Goal: Information Seeking & Learning: Compare options

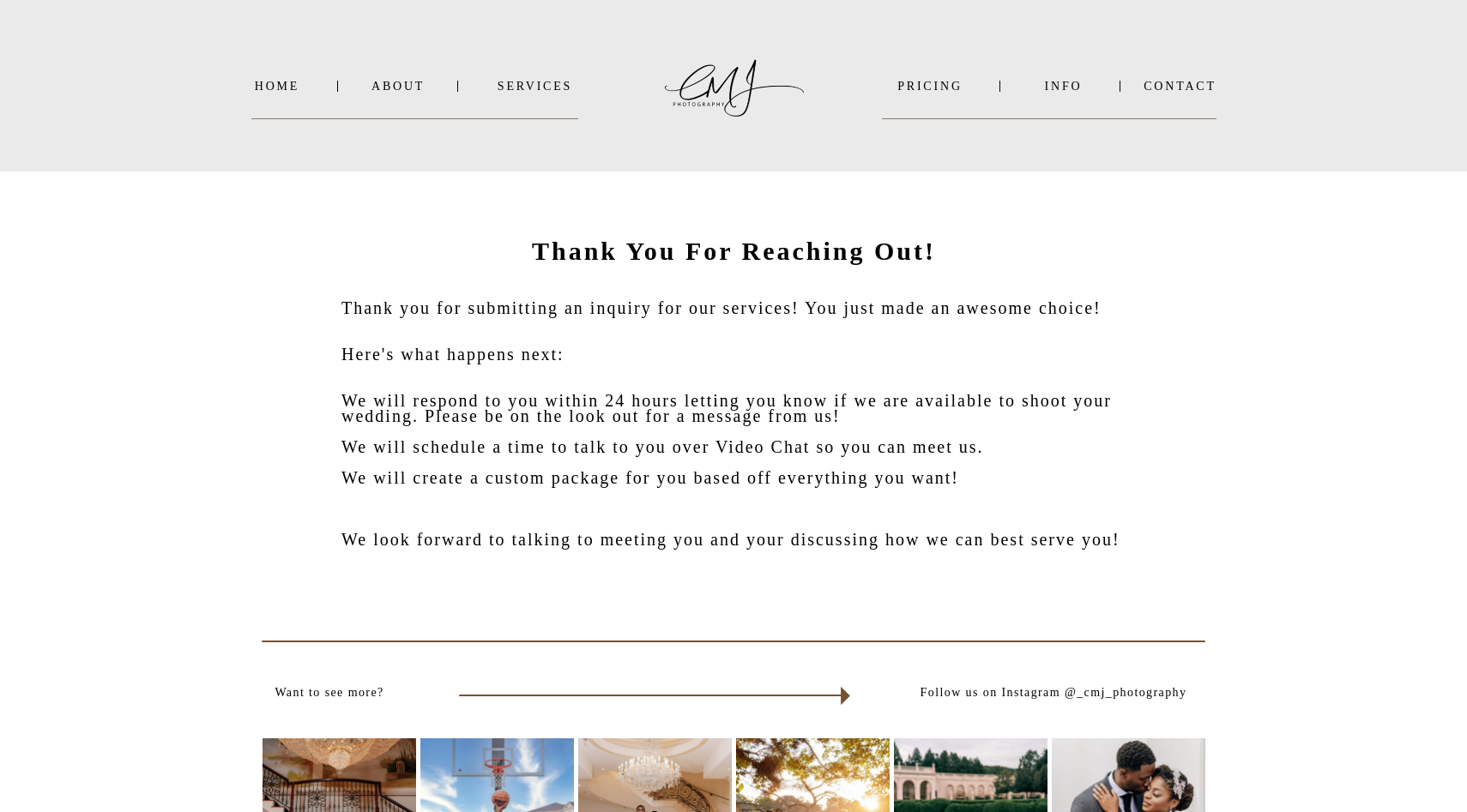
click at [526, 96] on div "Contact INFO PRICING SERVICES About Home WEDDINGS ENGAGEMENTS EVENTS PORTRAITS …" at bounding box center [734, 677] width 1467 height 1354
click at [546, 83] on nav "SERVICES" at bounding box center [534, 86] width 86 height 13
click at [551, 101] on p "WEDDINGS" at bounding box center [555, 110] width 87 height 17
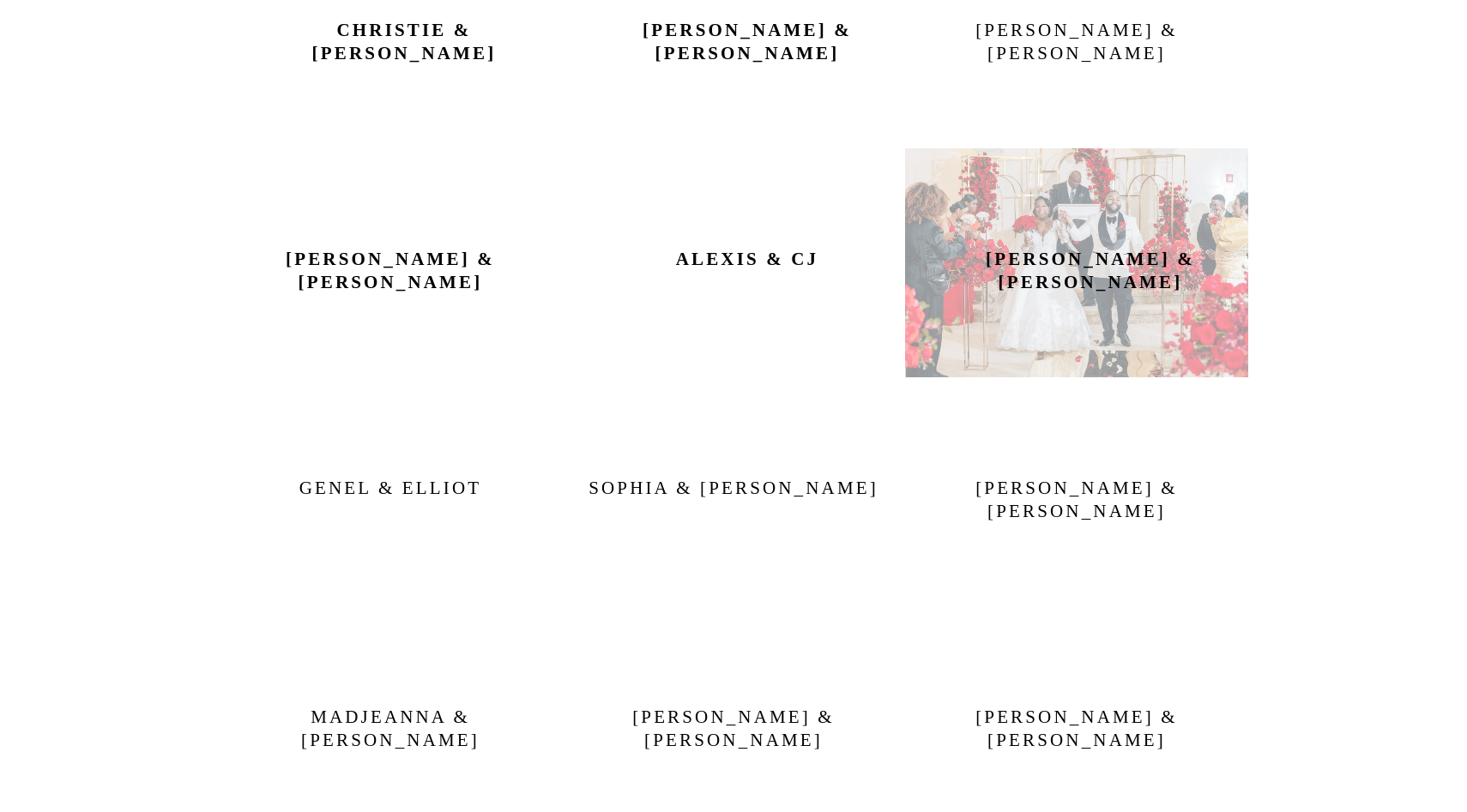
scroll to position [1063, 0]
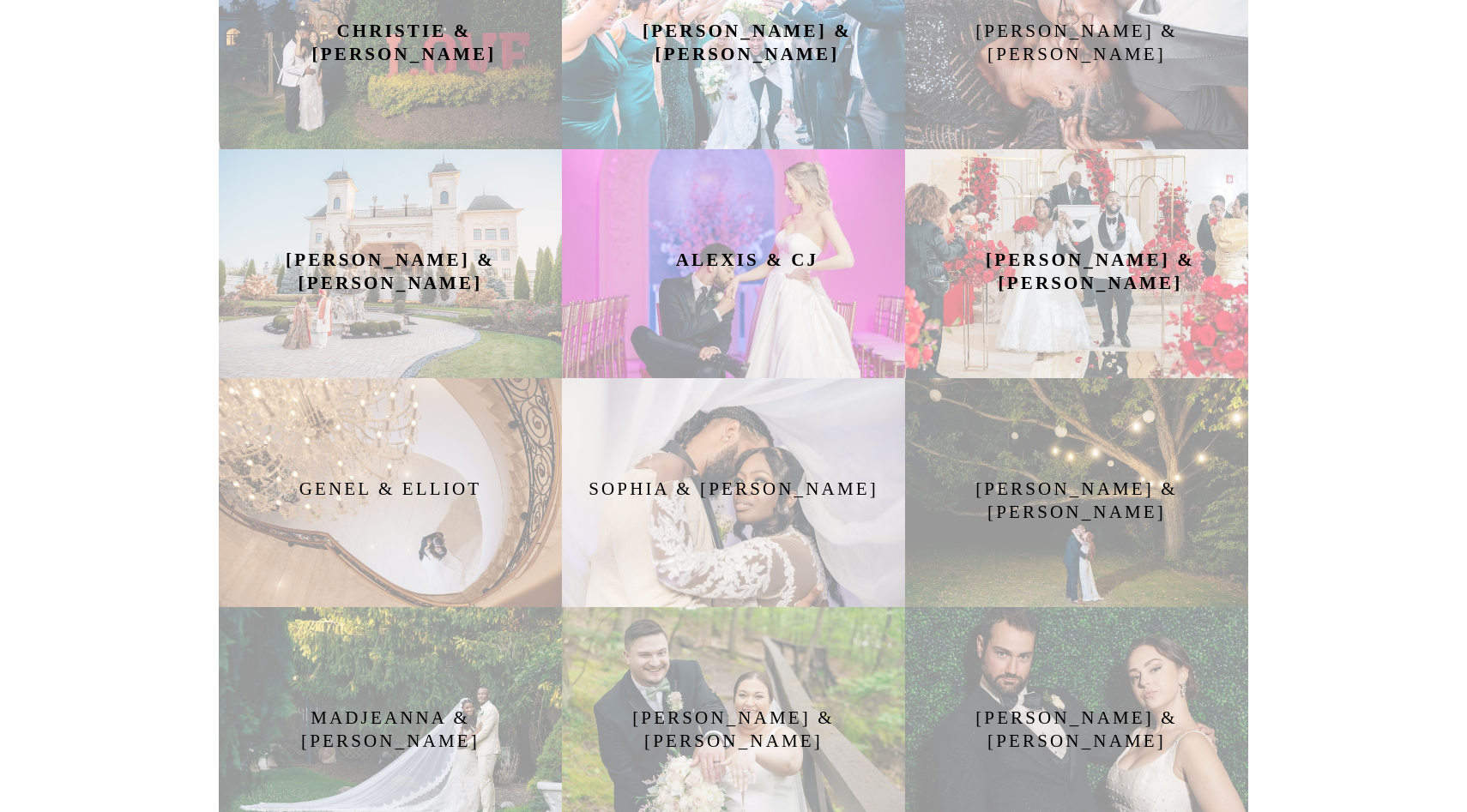
click at [1031, 276] on h2 "Tatiana & Zaheir" at bounding box center [1090, 264] width 225 height 30
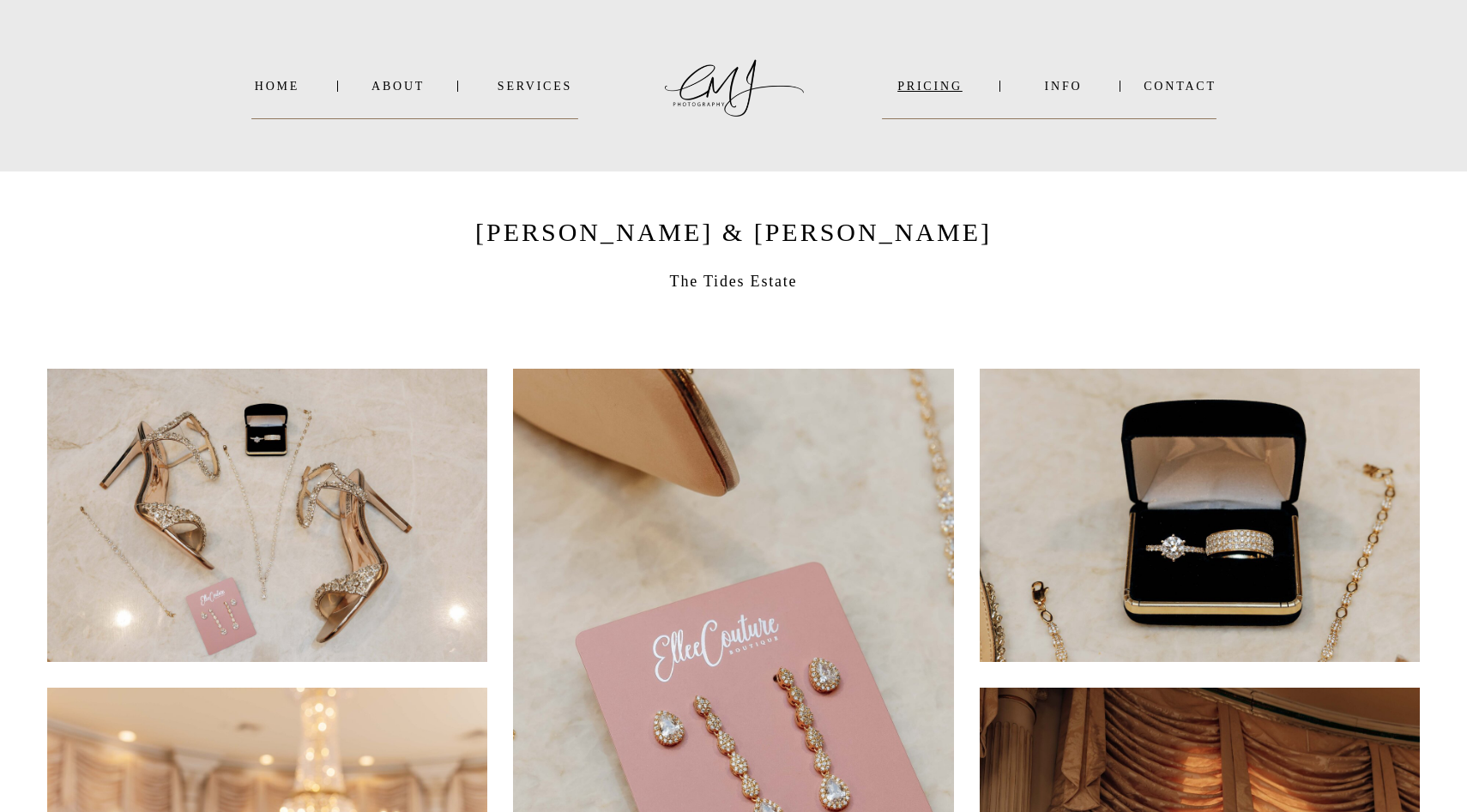
click at [949, 88] on nav "PRICING" at bounding box center [929, 86] width 96 height 13
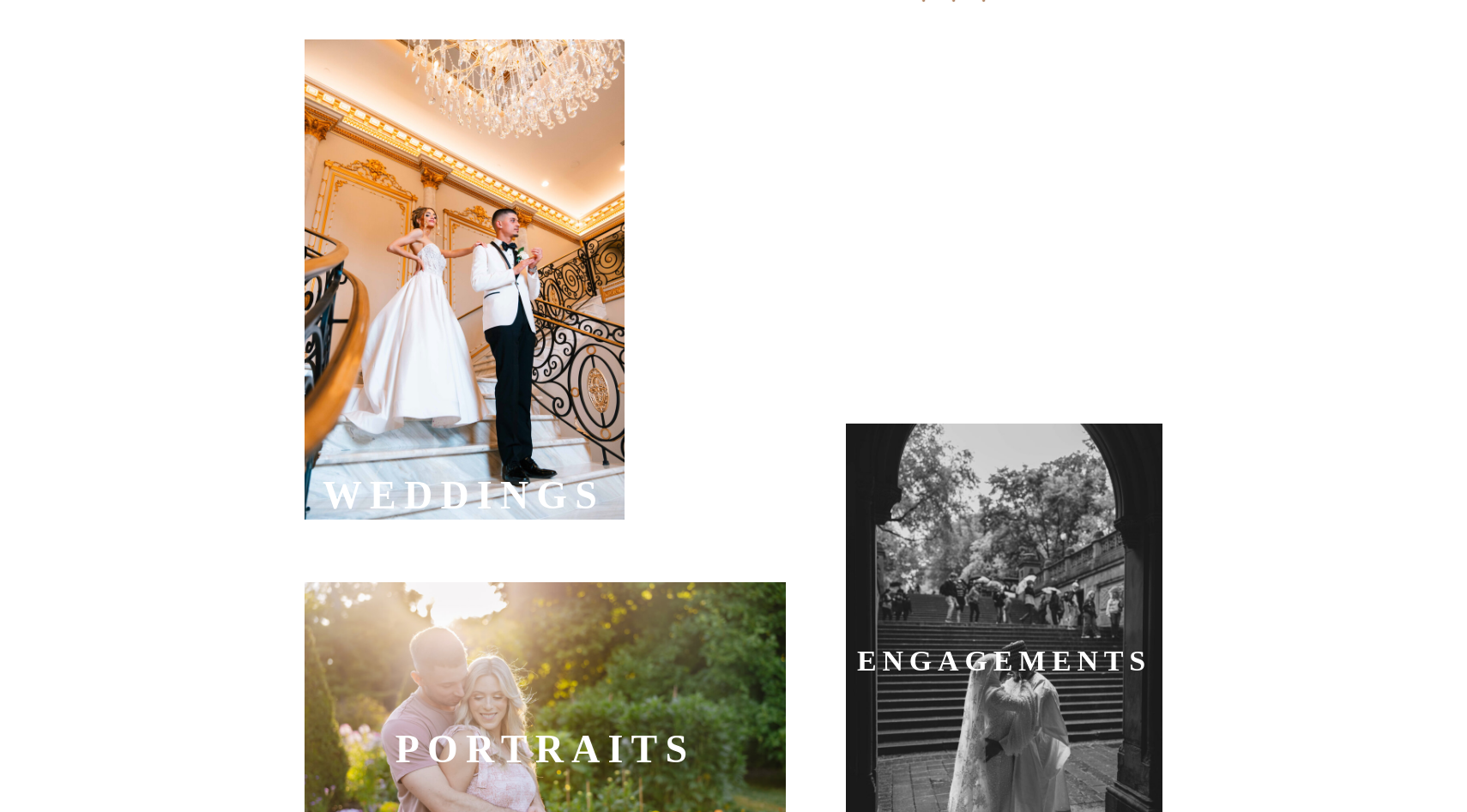
scroll to position [545, 0]
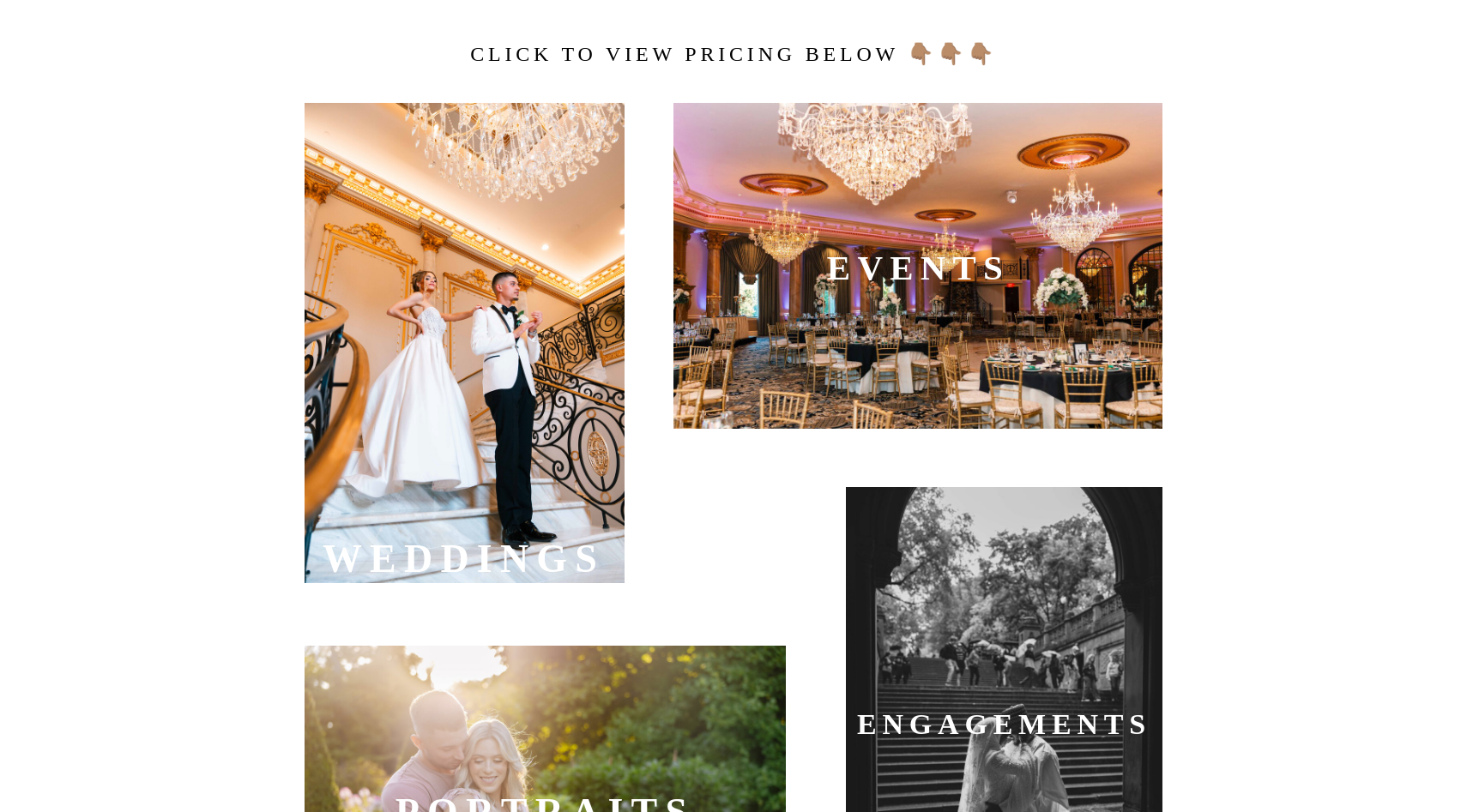
click at [507, 385] on div at bounding box center [464, 342] width 320 height 480
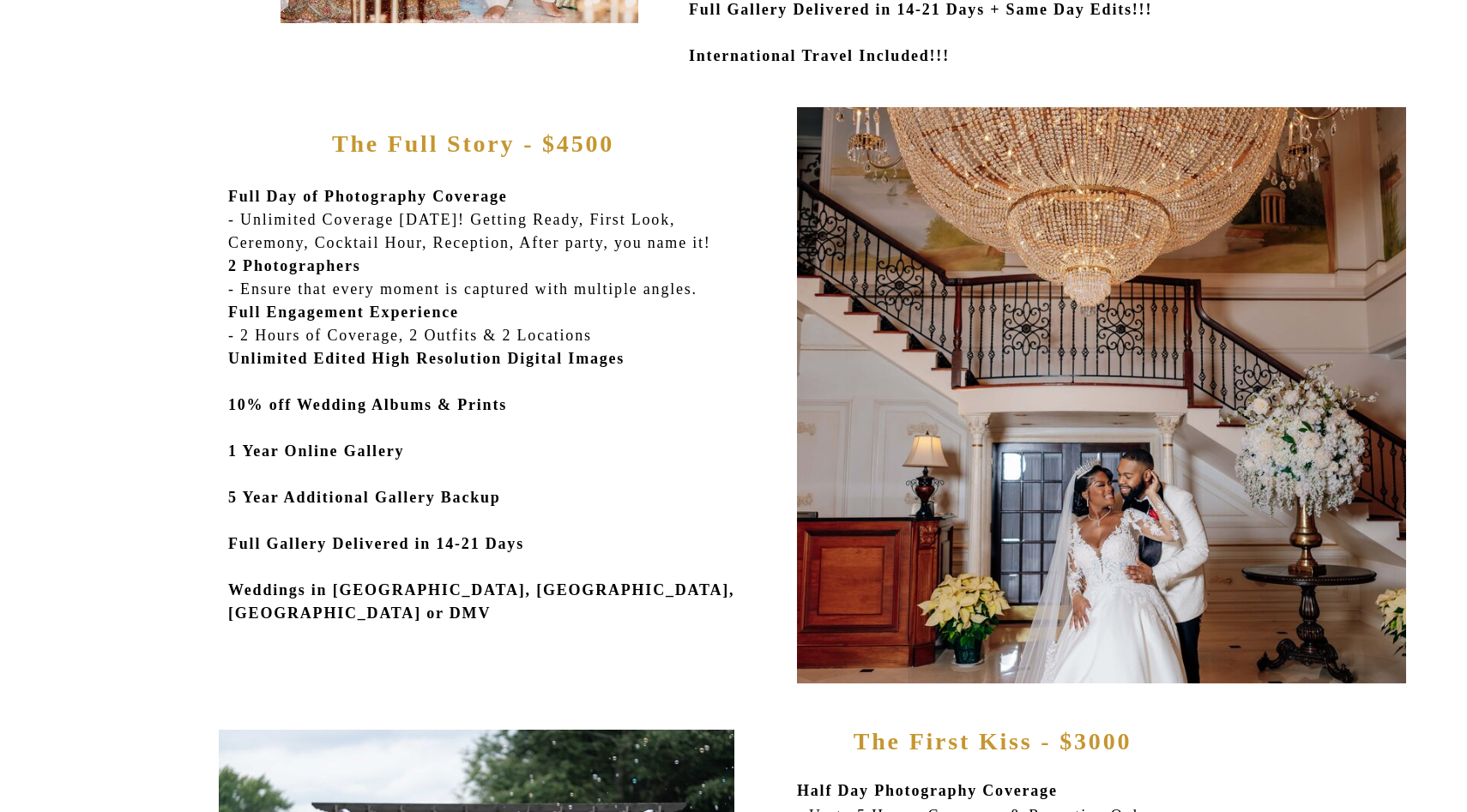
scroll to position [735, 0]
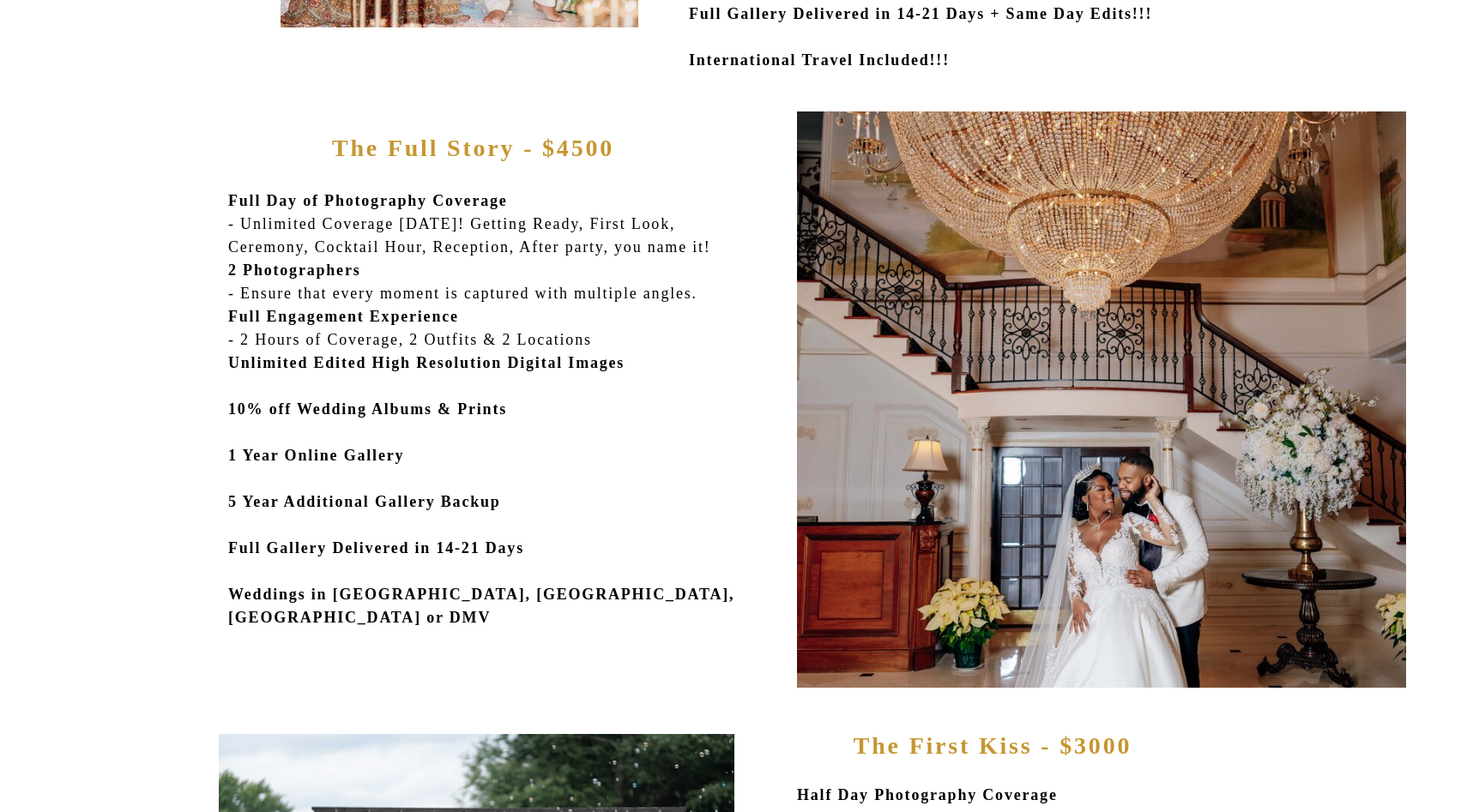
click at [582, 597] on p "Full Day of Photography Coverage - Unlimited Coverage in 1 Day! Getting Ready, …" at bounding box center [494, 423] width 531 height 468
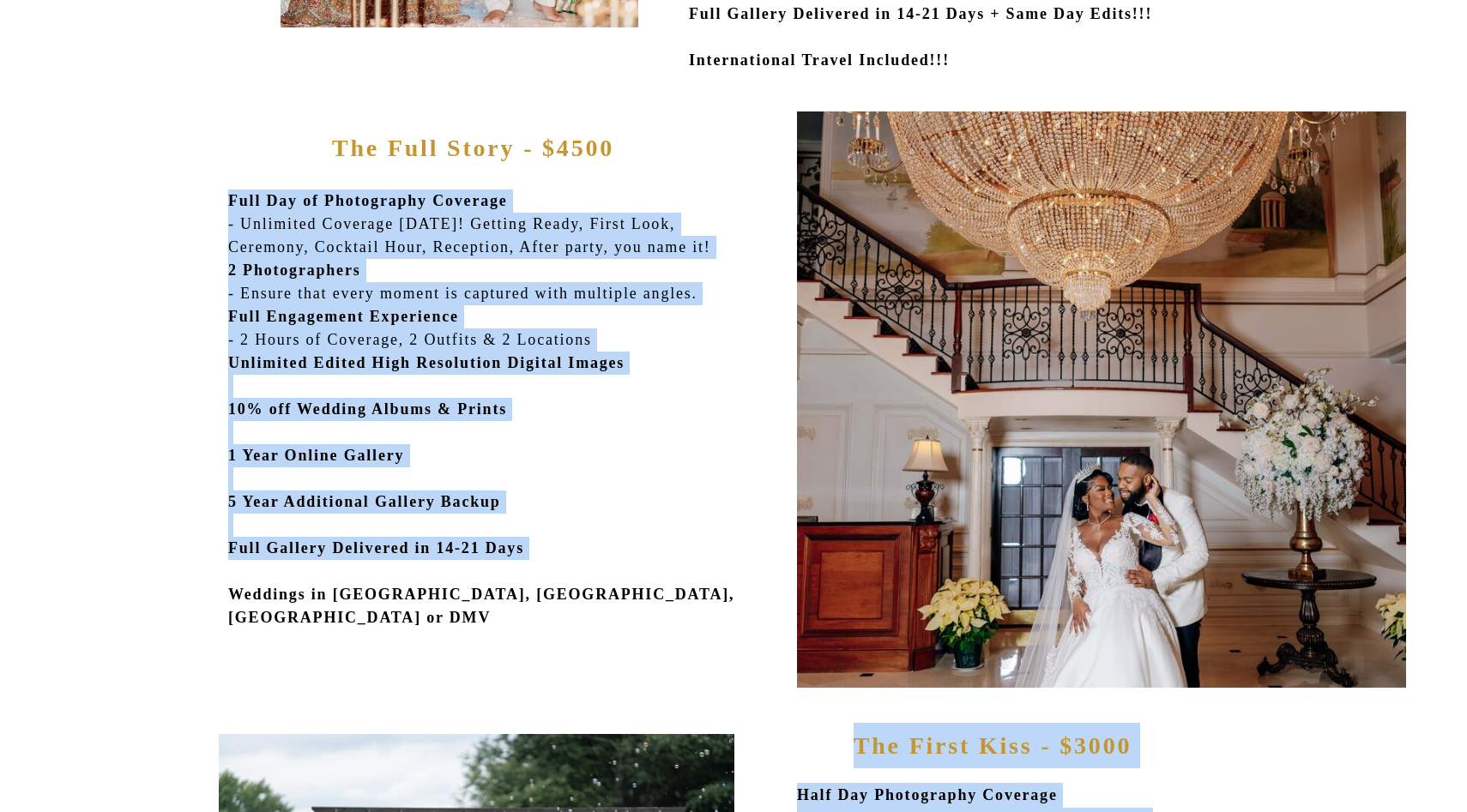
drag, startPoint x: 616, startPoint y: 565, endPoint x: 201, endPoint y: 320, distance: 481.9
copy div "Is My Date Available? Half Day Photography Coverage - Up to 5 Hours, Ceremony &…"
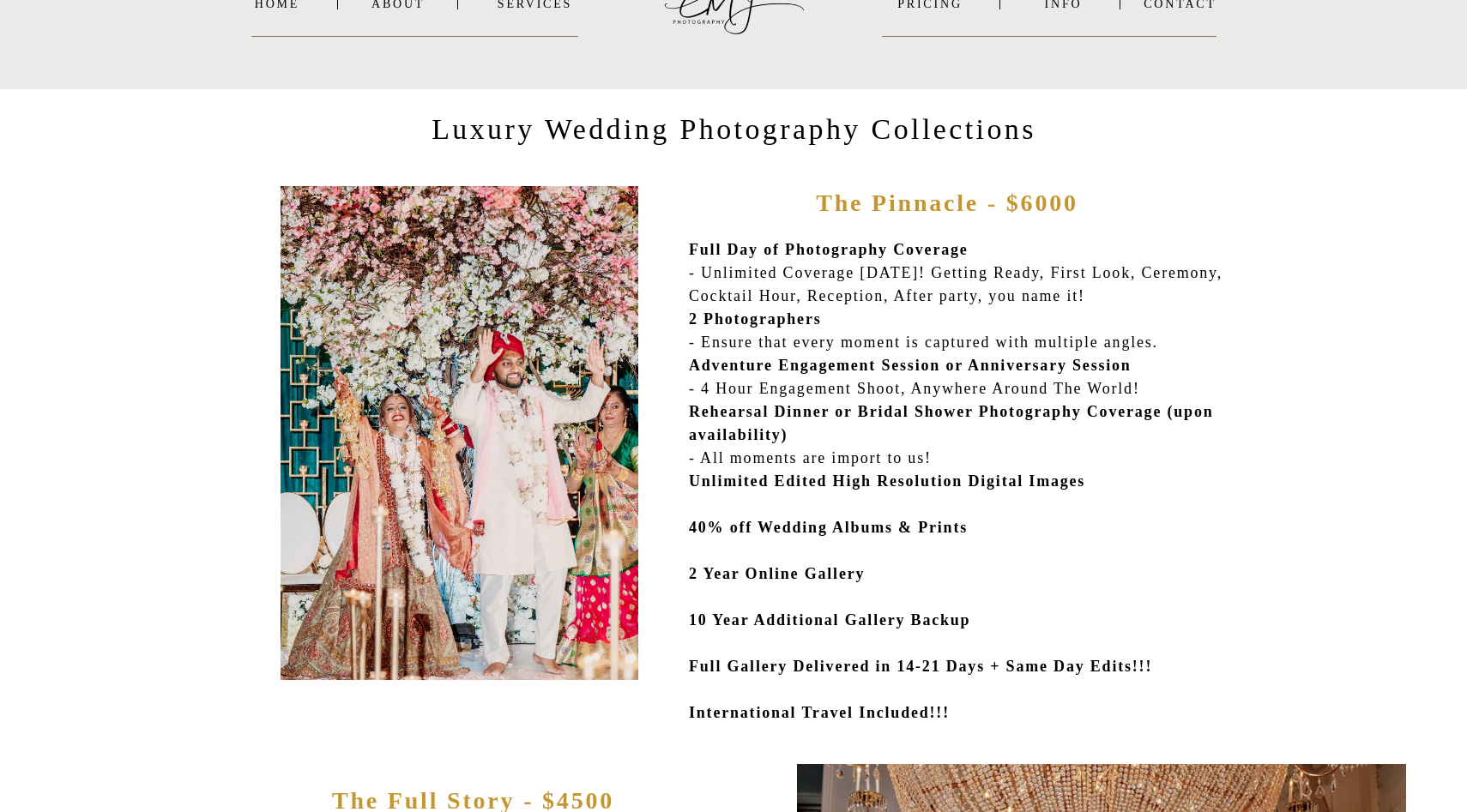
scroll to position [0, 0]
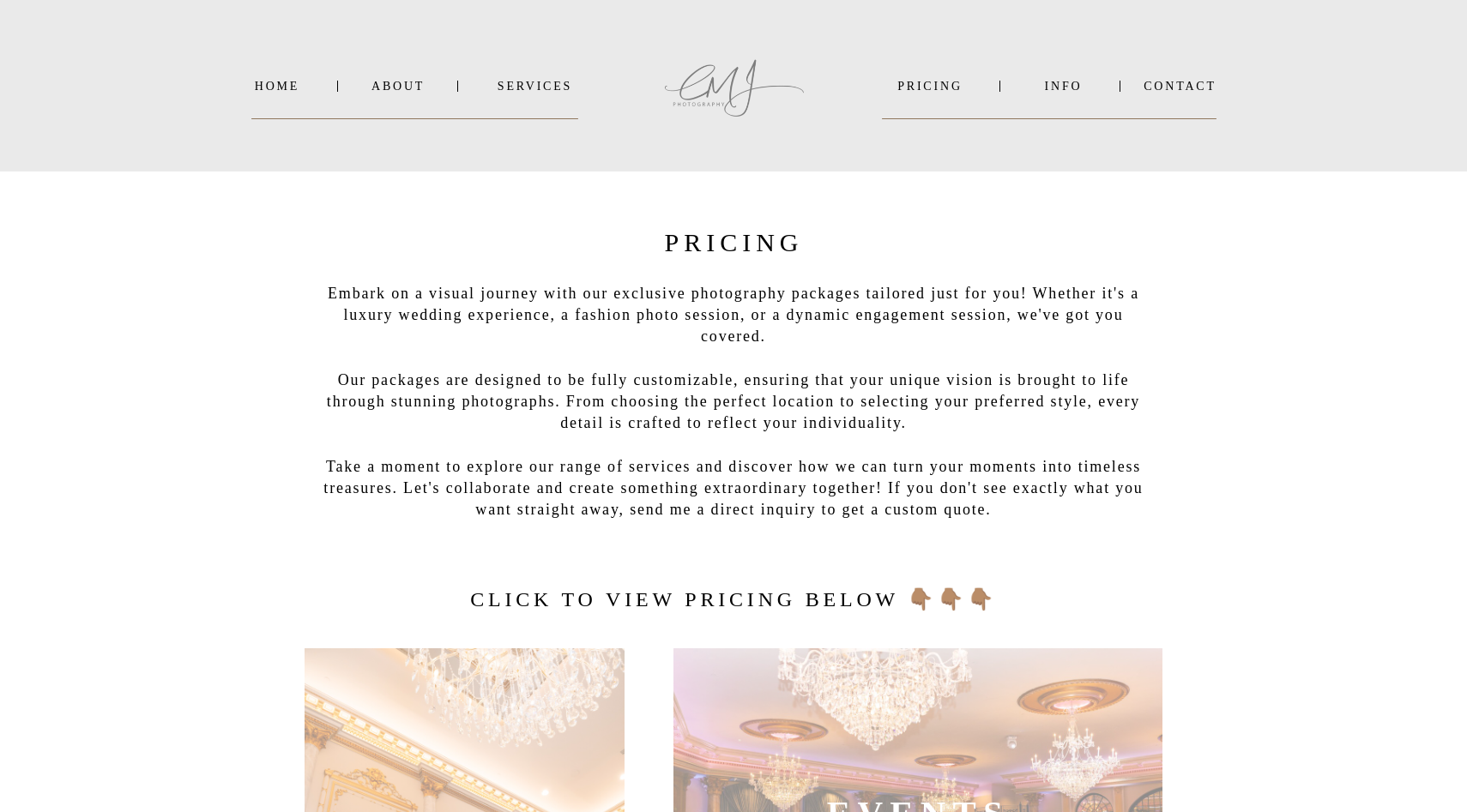
scroll to position [545, 0]
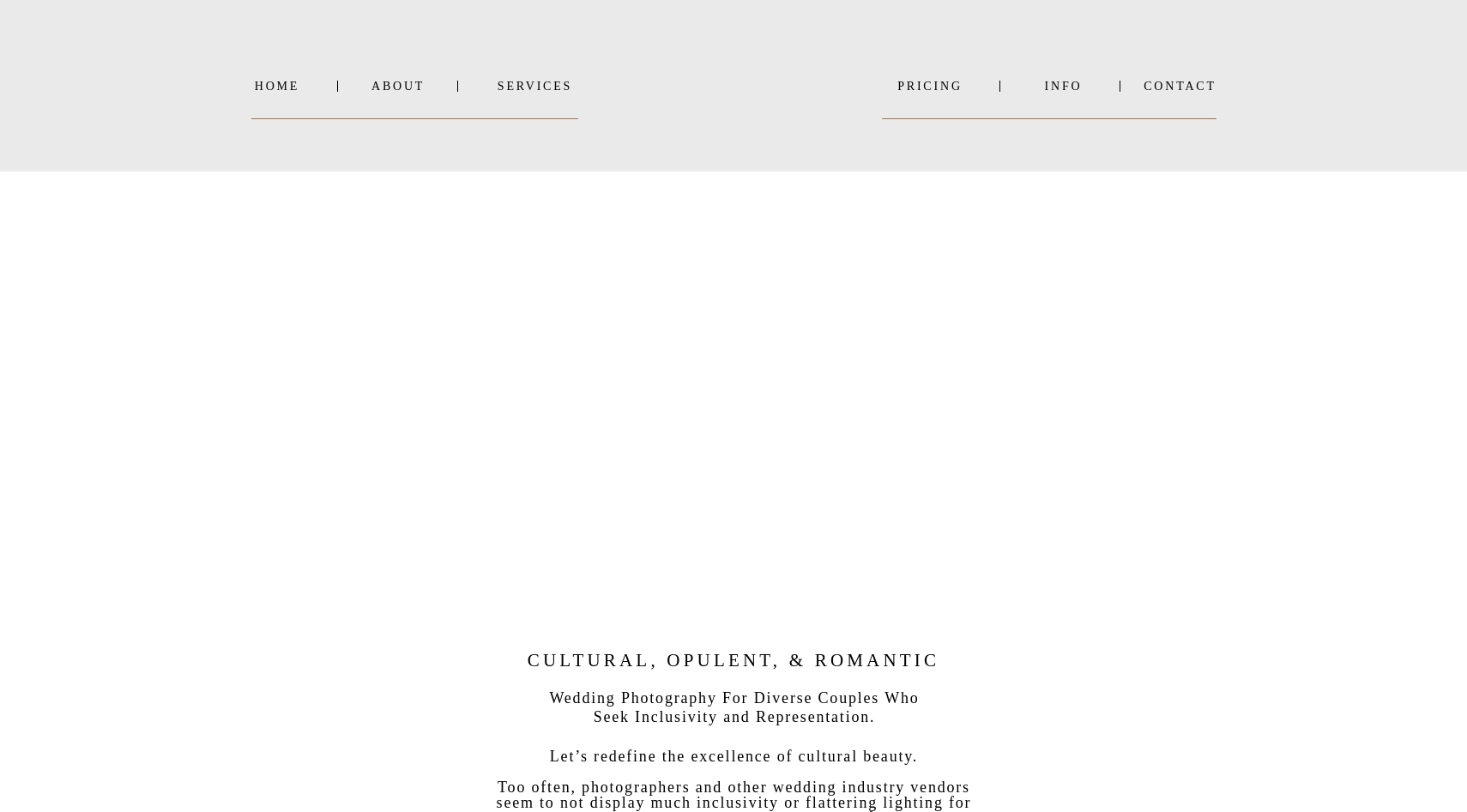
scroll to position [1063, 0]
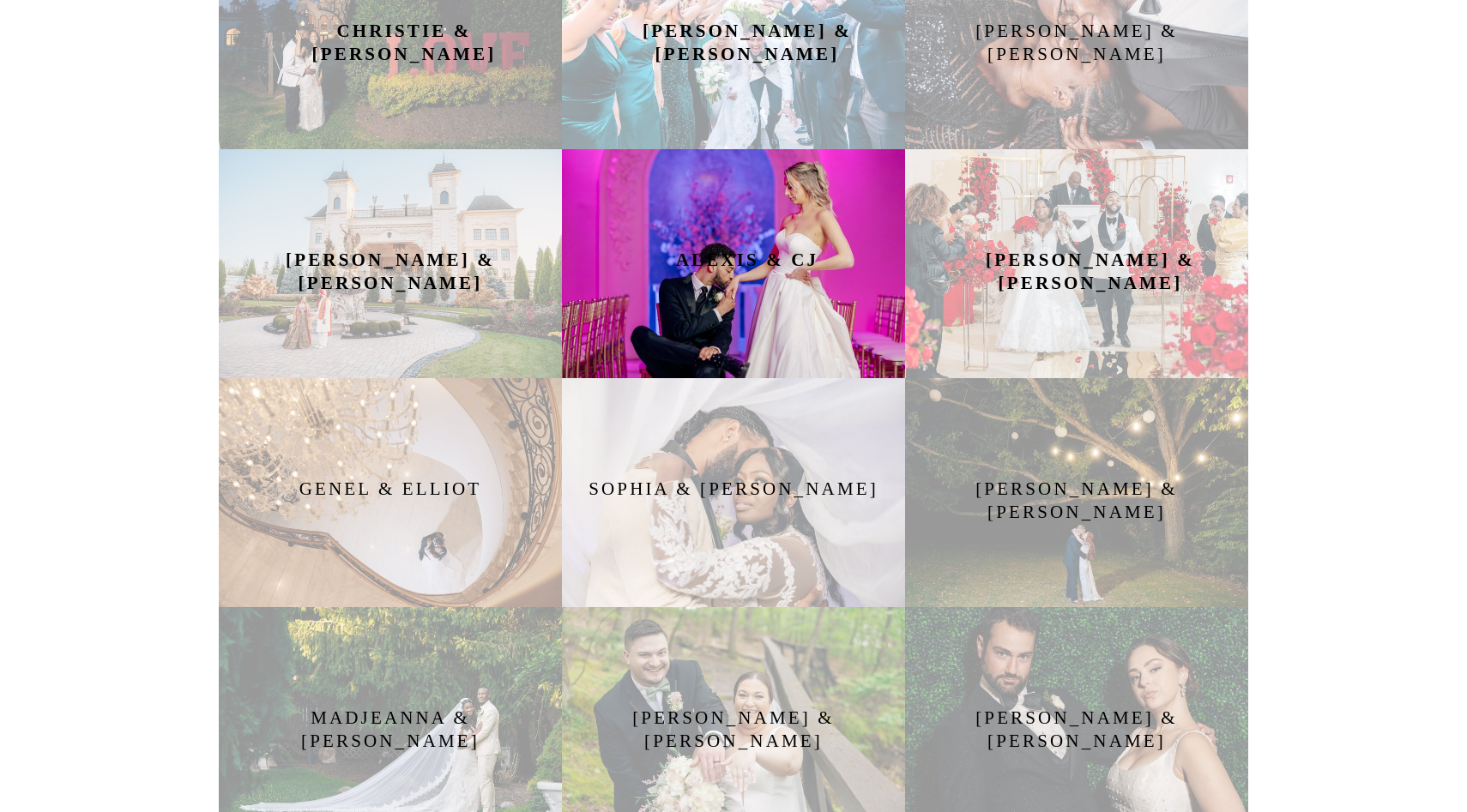
click at [736, 300] on div at bounding box center [733, 264] width 343 height 229
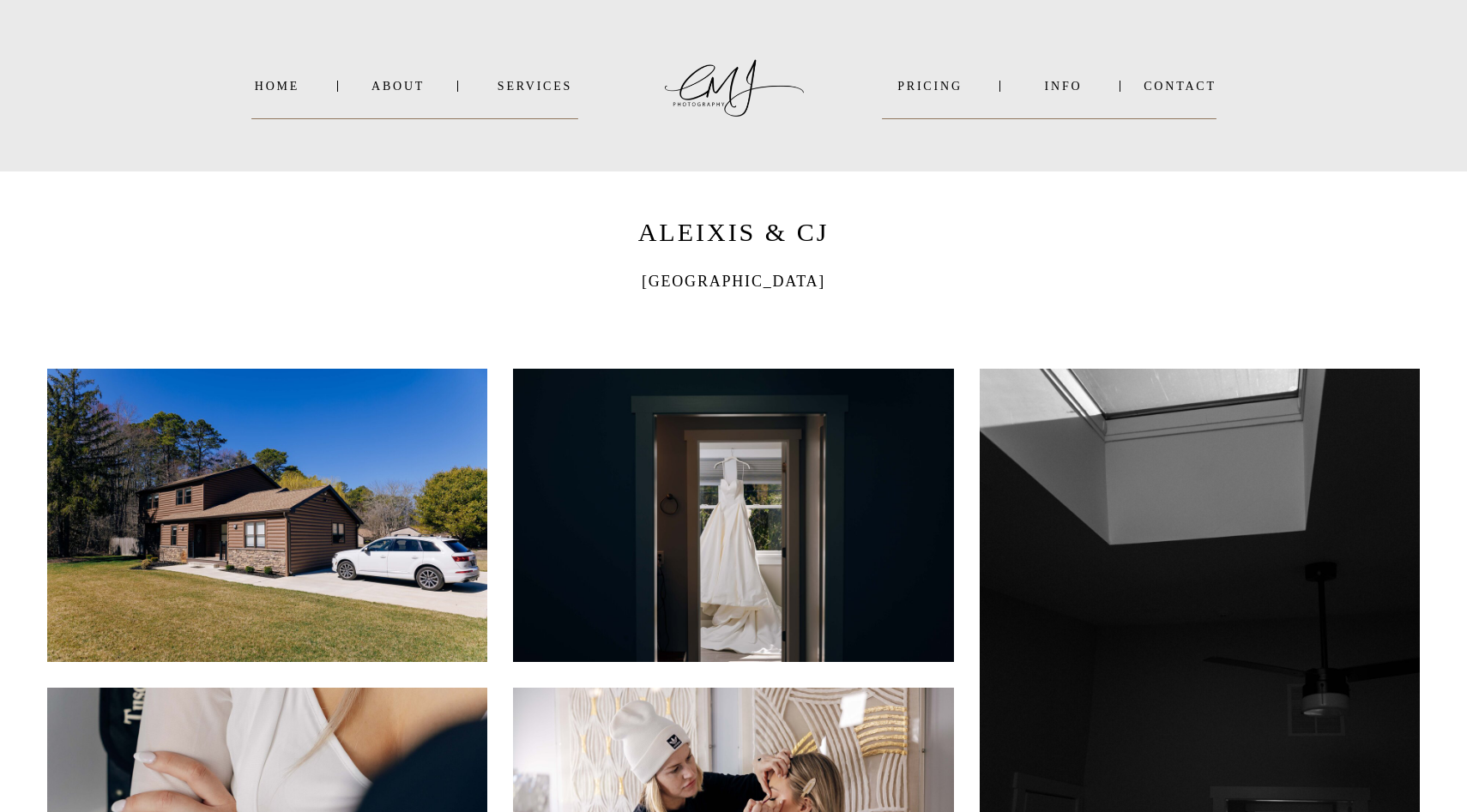
click at [1059, 84] on nav "INFO" at bounding box center [1063, 86] width 84 height 13
click at [1054, 123] on b "VIDEO" at bounding box center [1045, 130] width 42 height 13
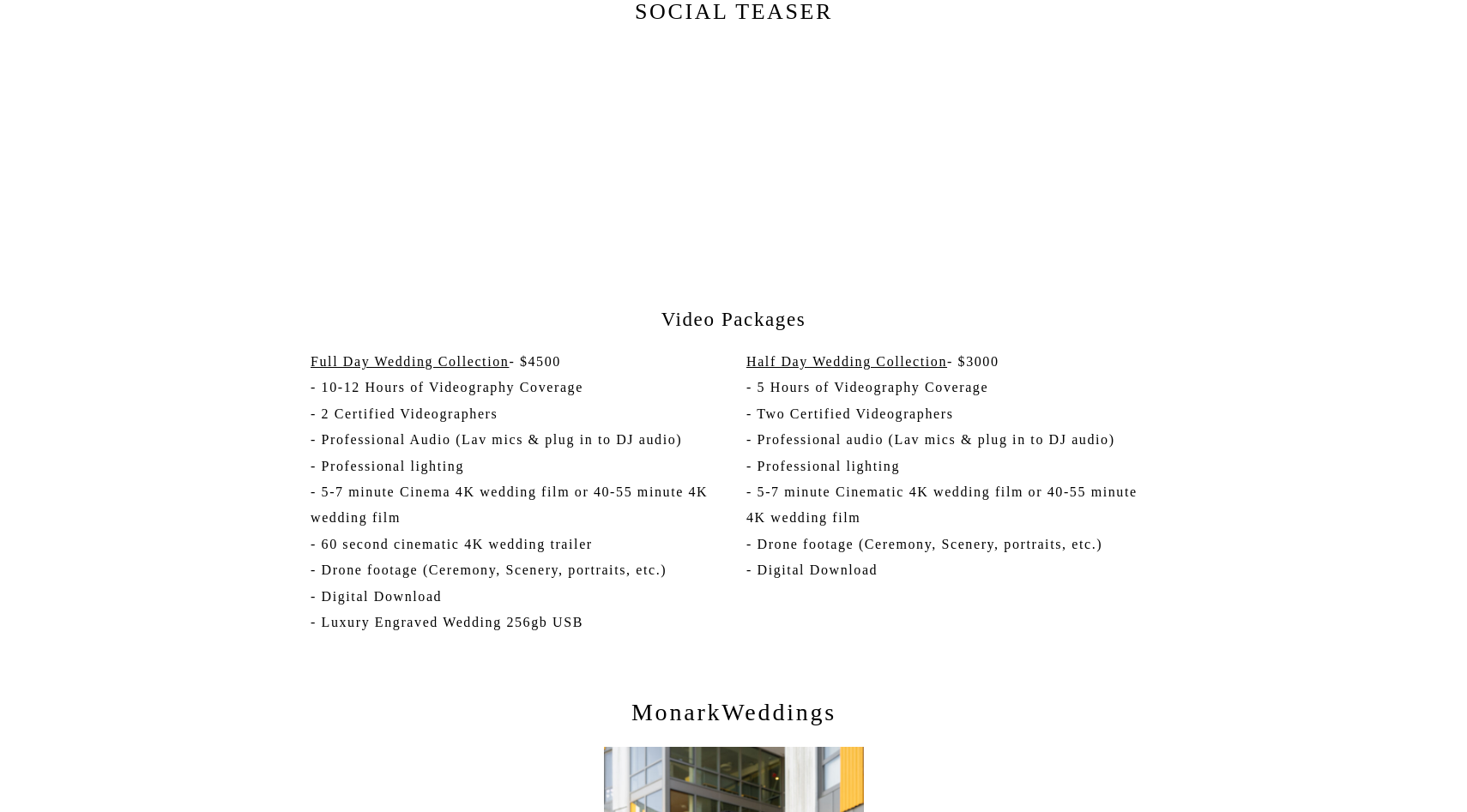
scroll to position [3024, 0]
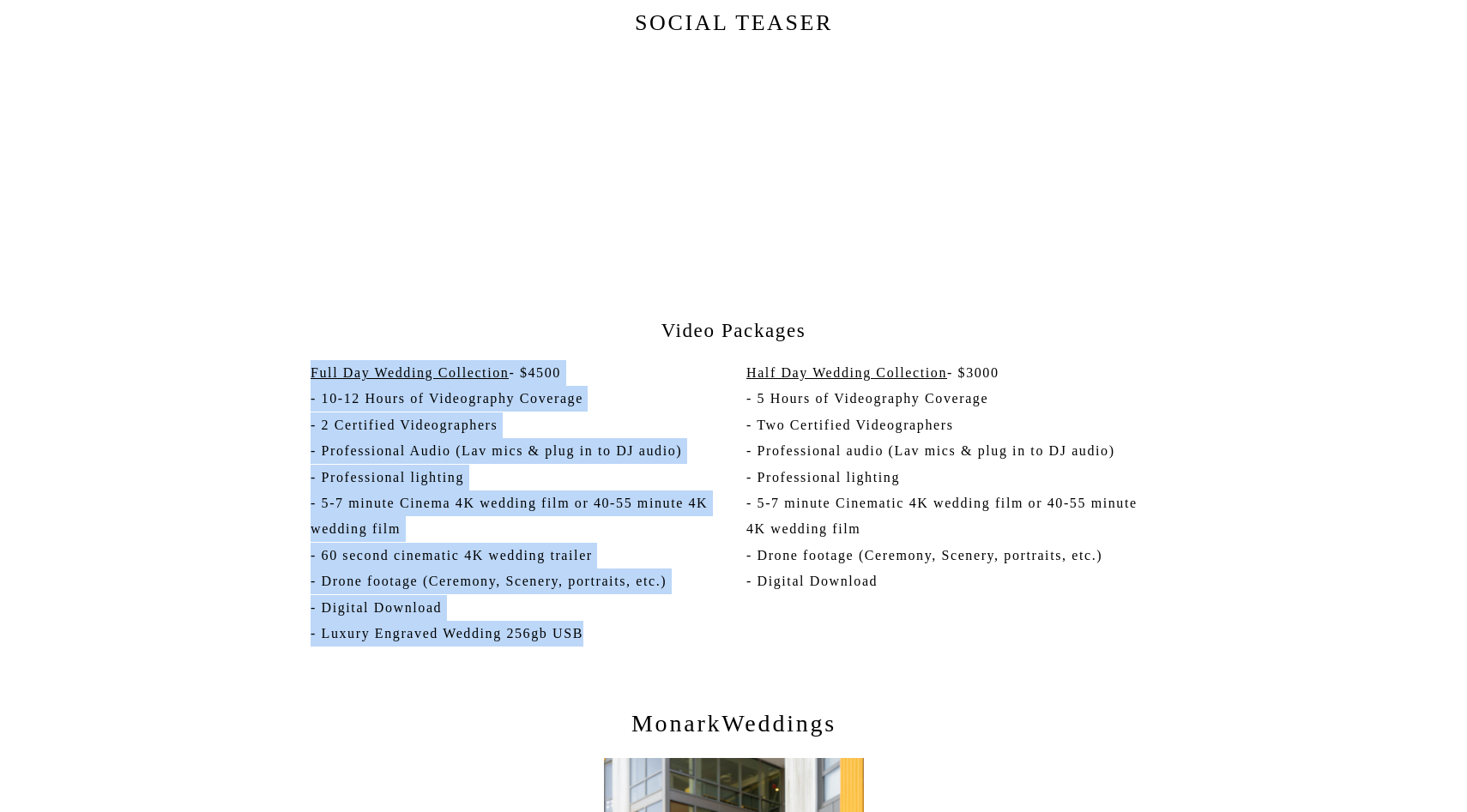
drag, startPoint x: 634, startPoint y: 648, endPoint x: 314, endPoint y: 370, distance: 423.9
click at [314, 370] on p "Full Day Wedding Collection - $4500 - 10-12 Hours of Videography Coverage - 2 C…" at bounding box center [512, 506] width 404 height 291
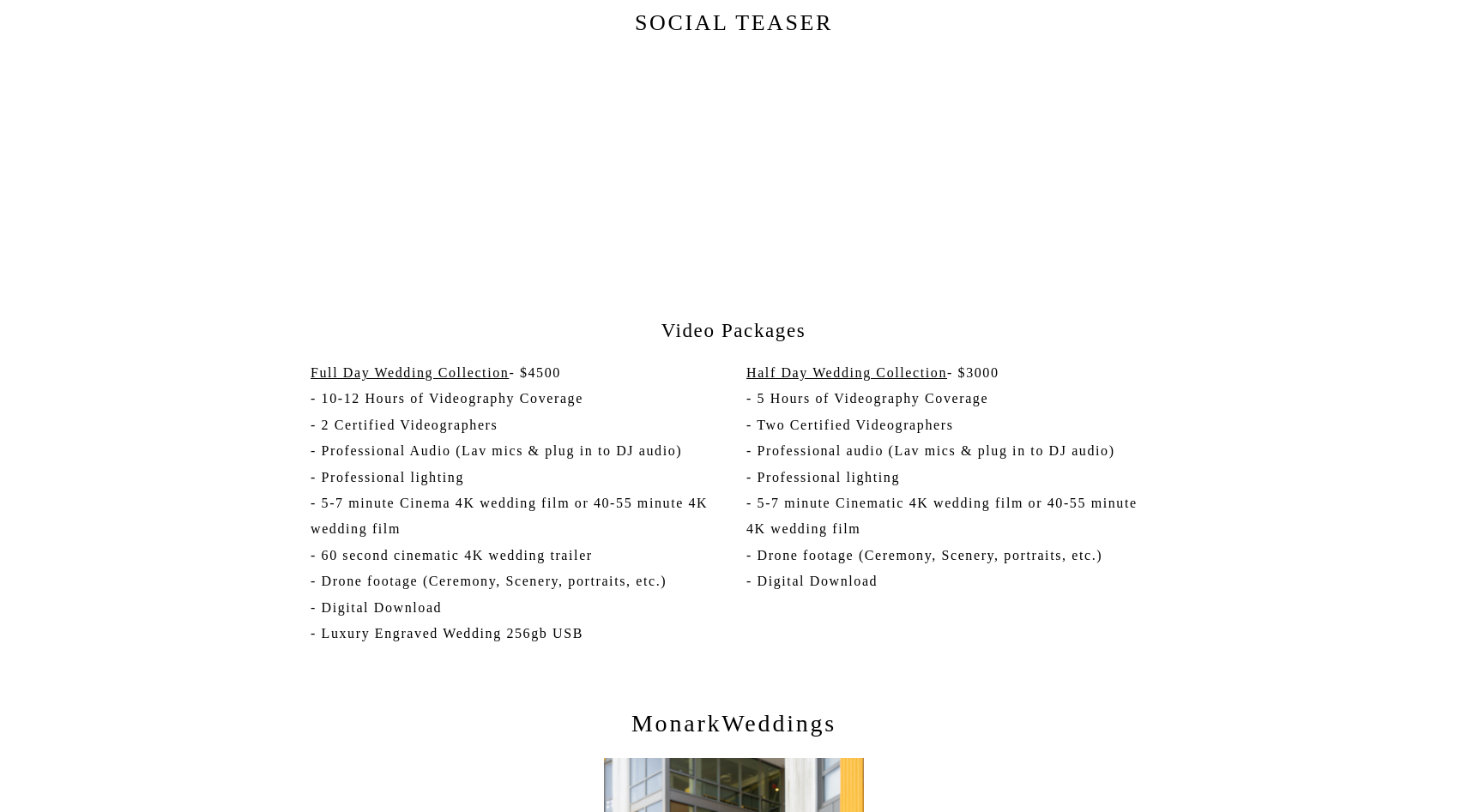
click at [602, 568] on p "Full Day Wedding Collection - $4500 - 10-12 Hours of Videography Coverage - 2 C…" at bounding box center [512, 506] width 404 height 291
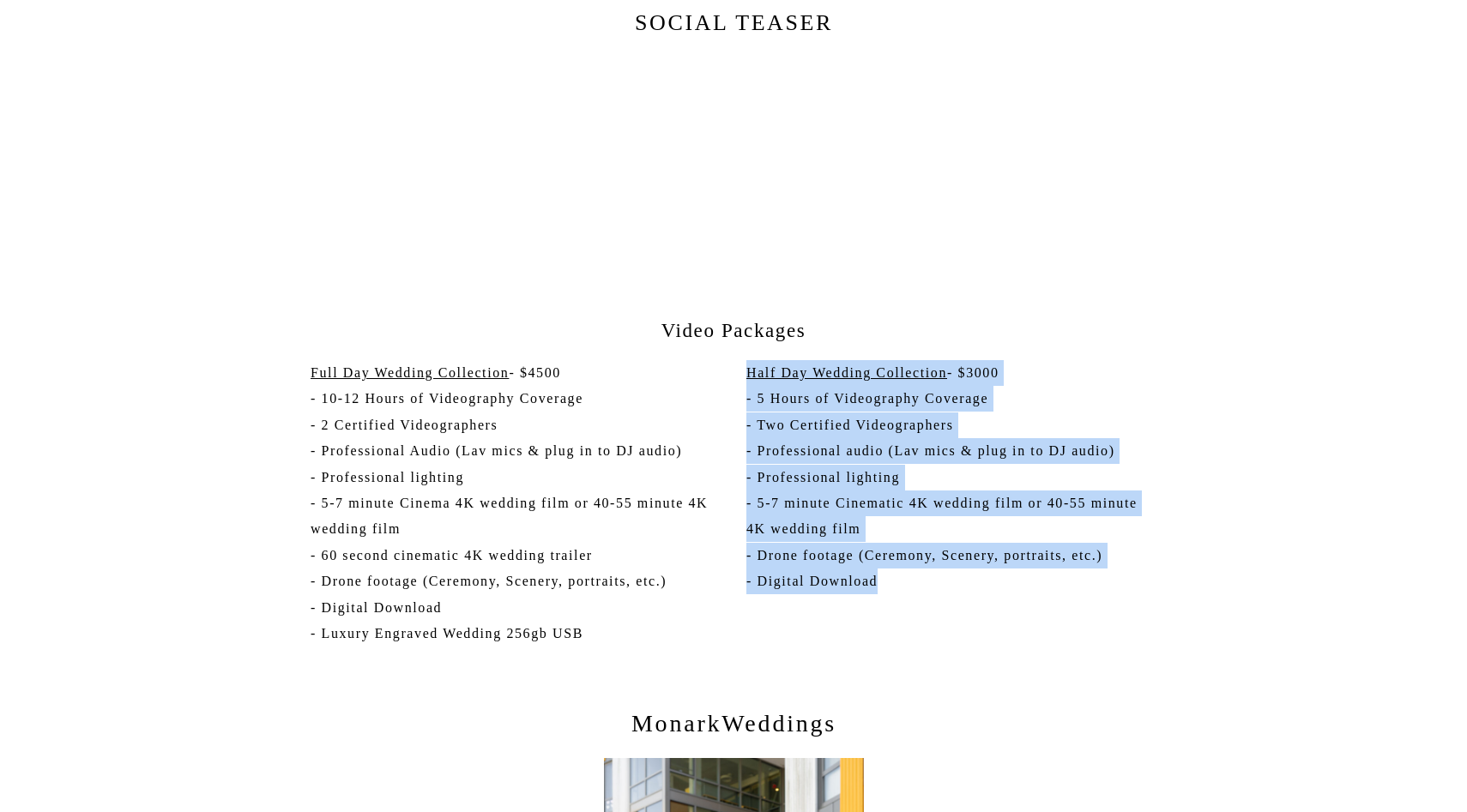
drag, startPoint x: 901, startPoint y: 580, endPoint x: 746, endPoint y: 377, distance: 255.4
click at [746, 377] on p "Half Day Wedding Collection - $3000 - 5 Hours of Videography Coverage - Two Cer…" at bounding box center [952, 494] width 410 height 268
copy p "Half Day Wedding Collection - $3000 - 5 Hours of Videography Coverage - Two Cer…"
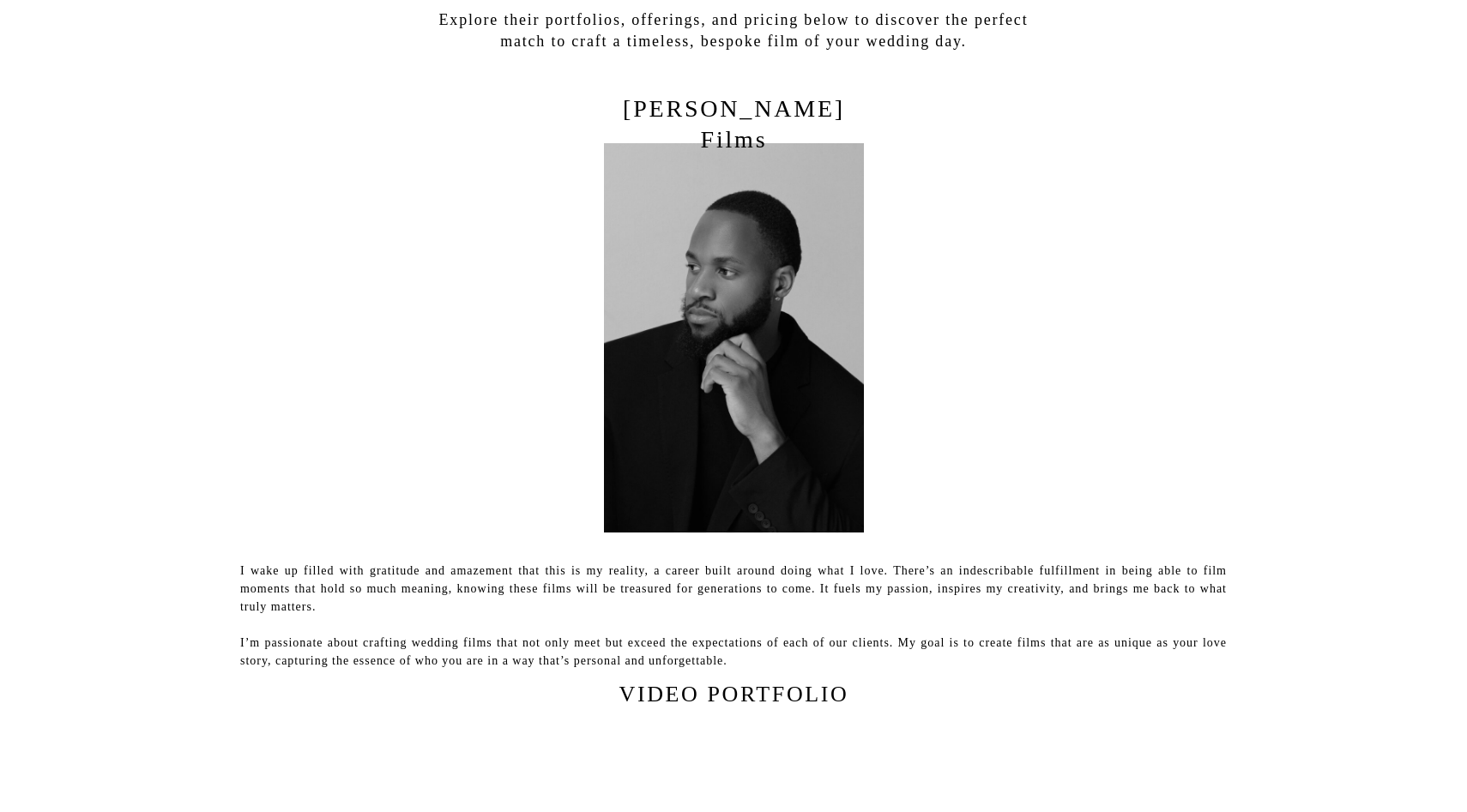
scroll to position [372, 0]
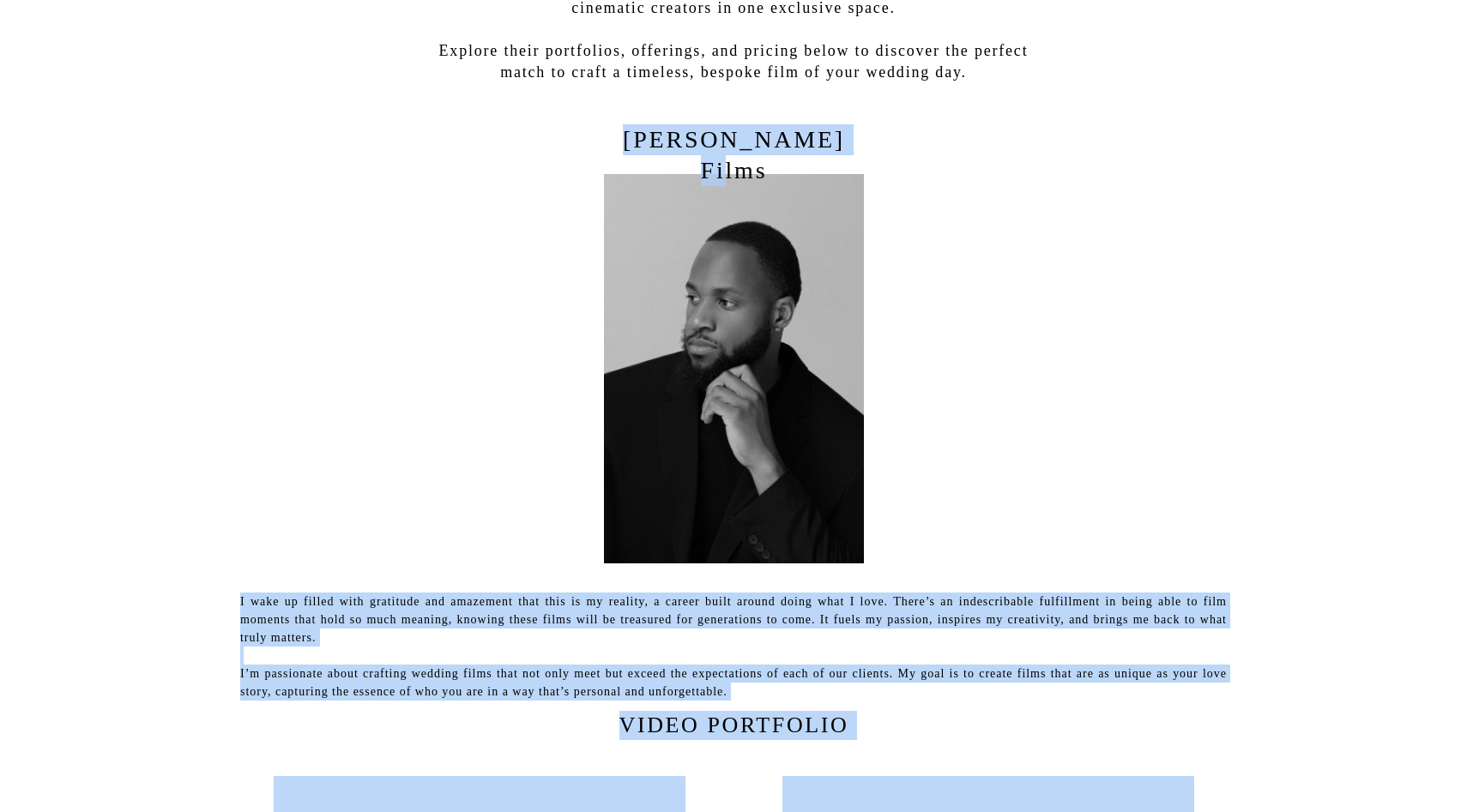
drag, startPoint x: 872, startPoint y: 142, endPoint x: 841, endPoint y: 140, distance: 31.1
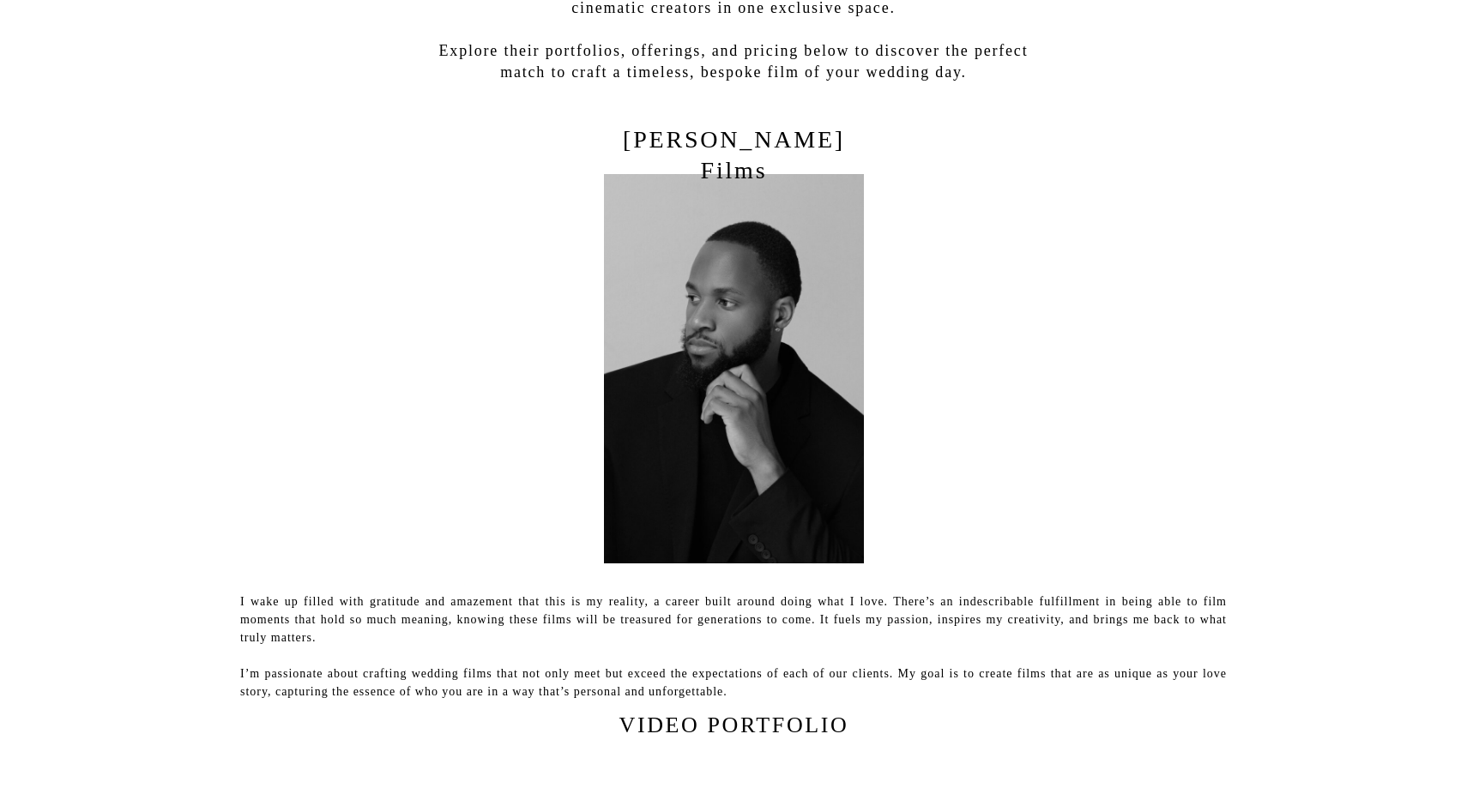
drag, startPoint x: 618, startPoint y: 139, endPoint x: 672, endPoint y: 1, distance: 148.2
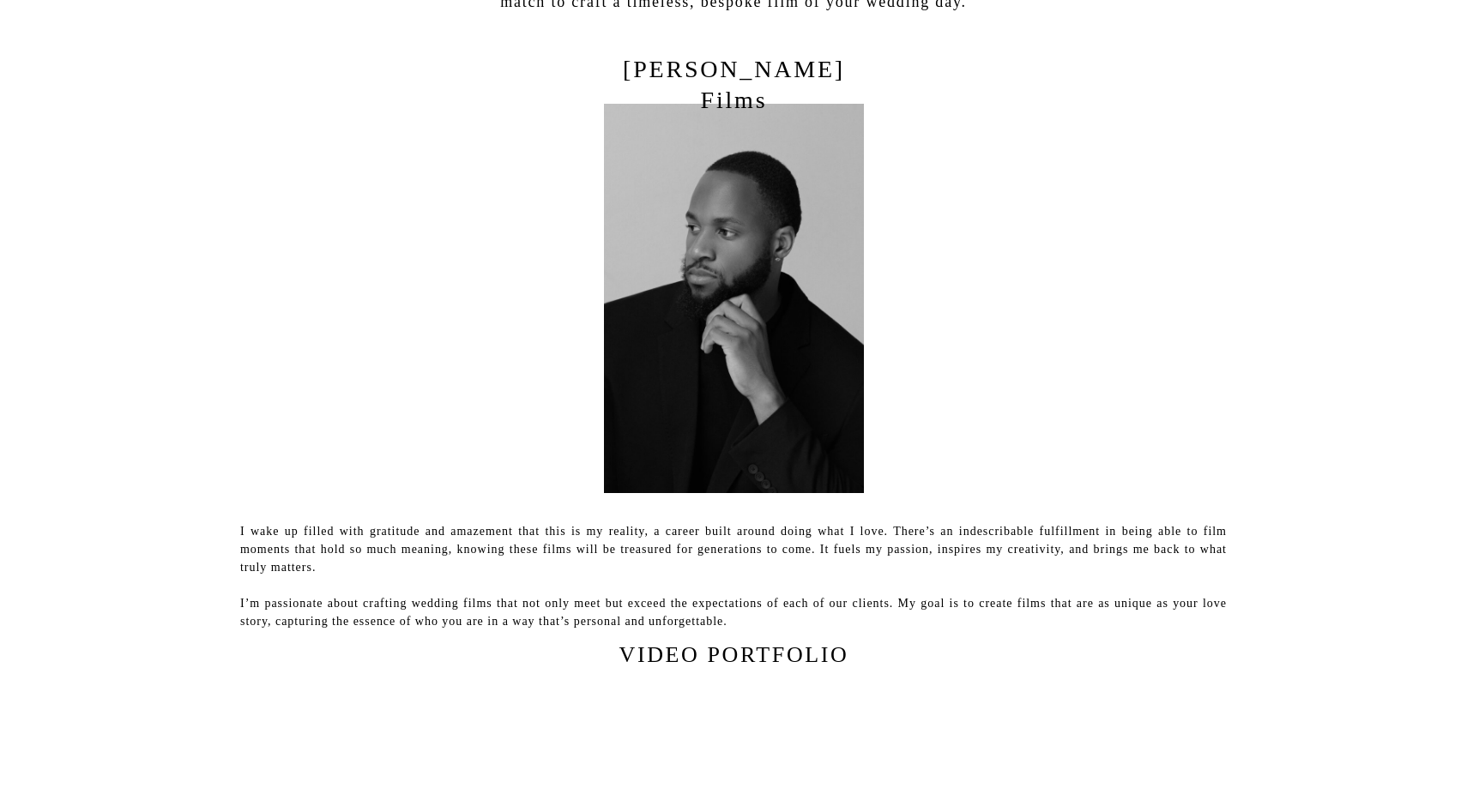
scroll to position [440, 0]
click at [867, 66] on p "Mike Okafor Films" at bounding box center [734, 78] width 268 height 43
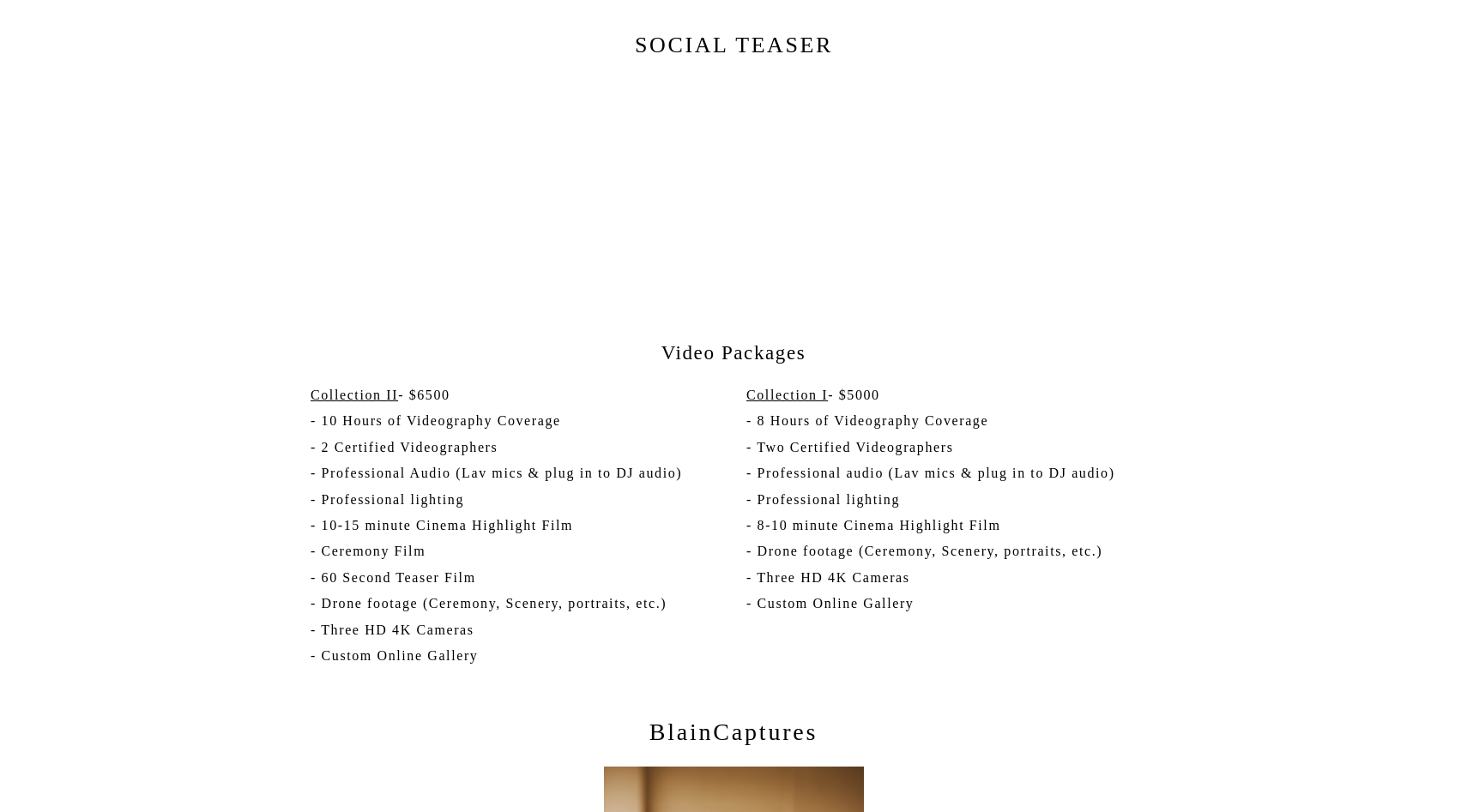
scroll to position [1410, 0]
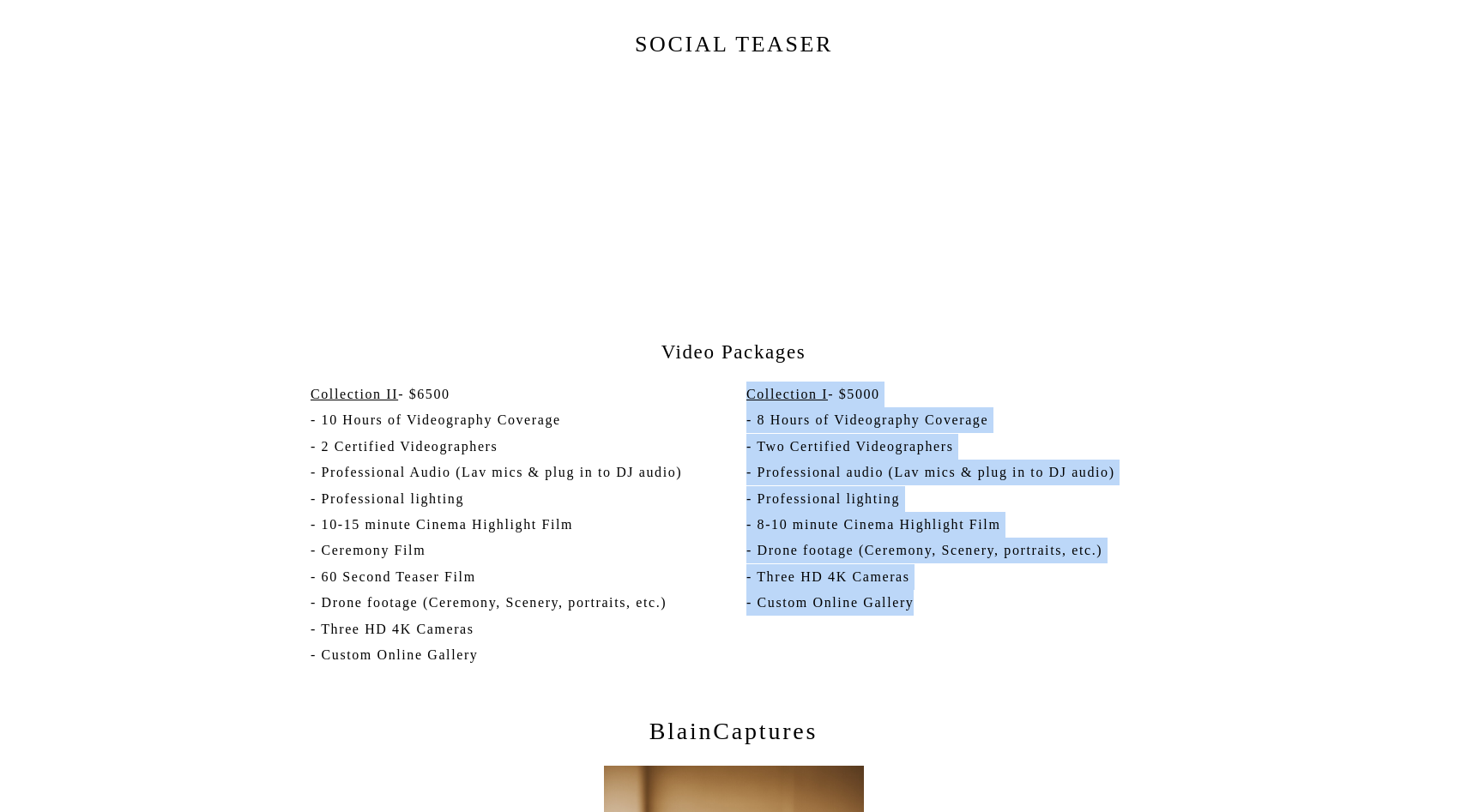
drag, startPoint x: 962, startPoint y: 601, endPoint x: 742, endPoint y: 392, distance: 303.4
copy p "Collection I - $5000 - 8 Hours of Videography Coverage - Two Certified Videogra…"
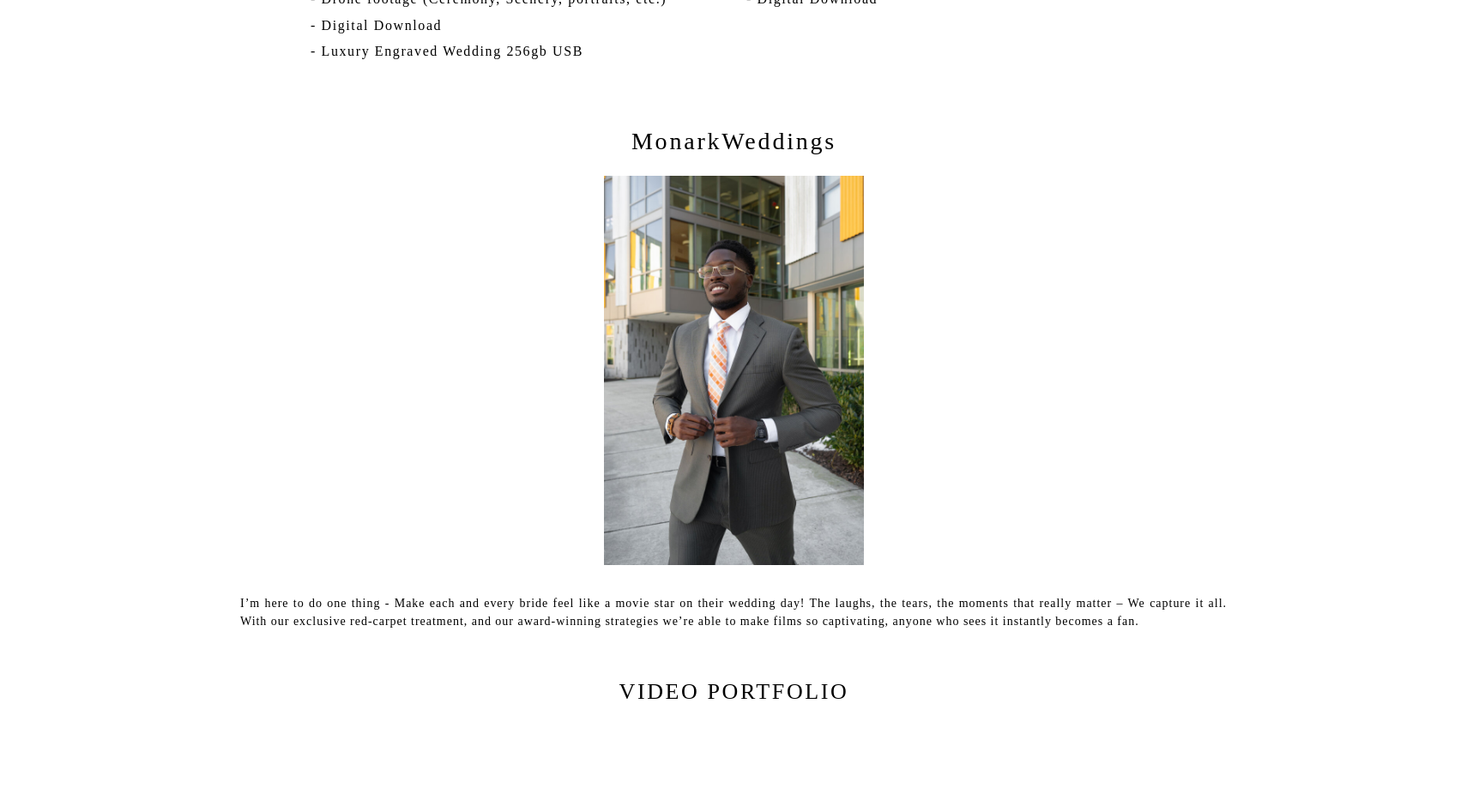
scroll to position [3596, 0]
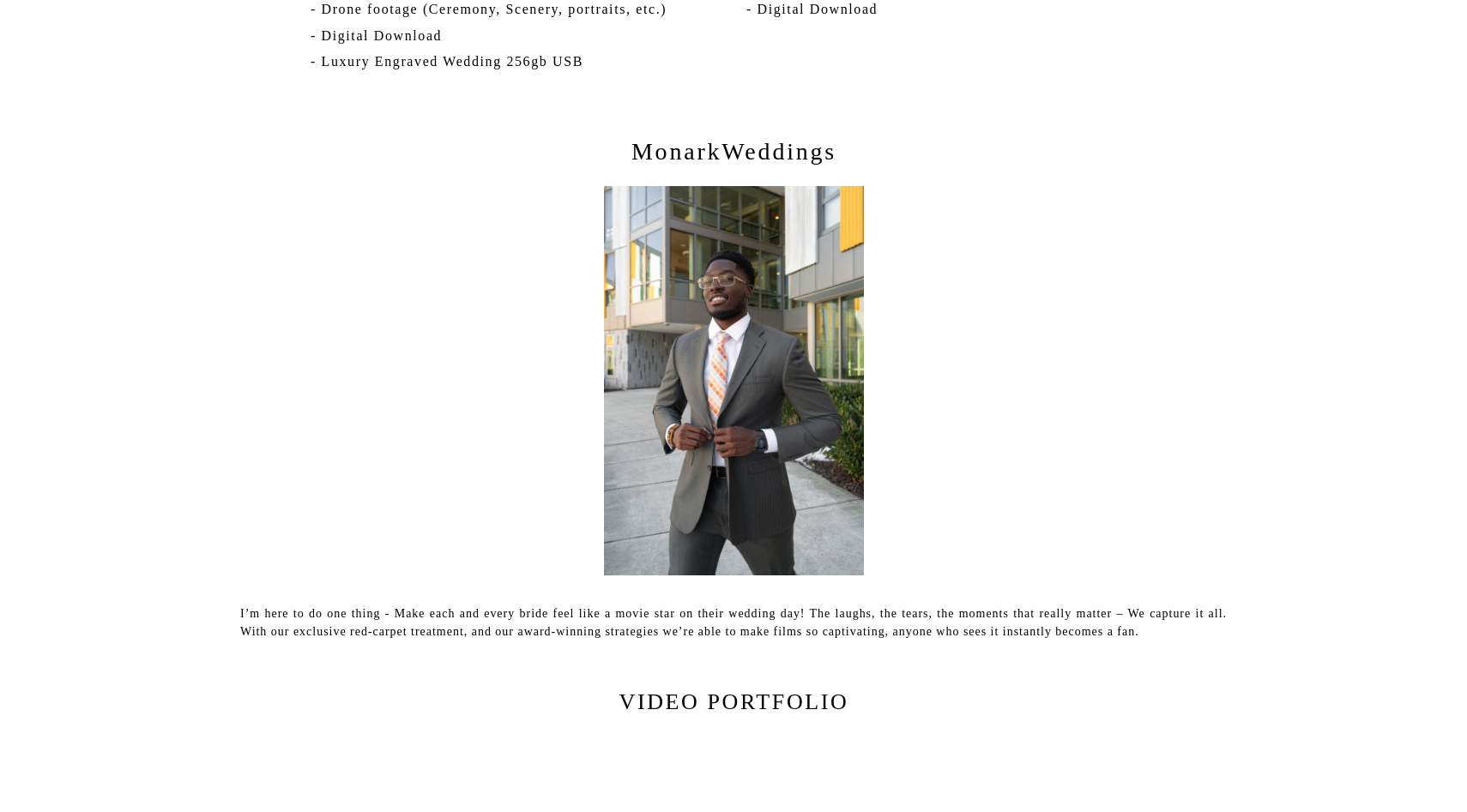
click at [750, 159] on p "MonarkWeddings" at bounding box center [734, 158] width 523 height 43
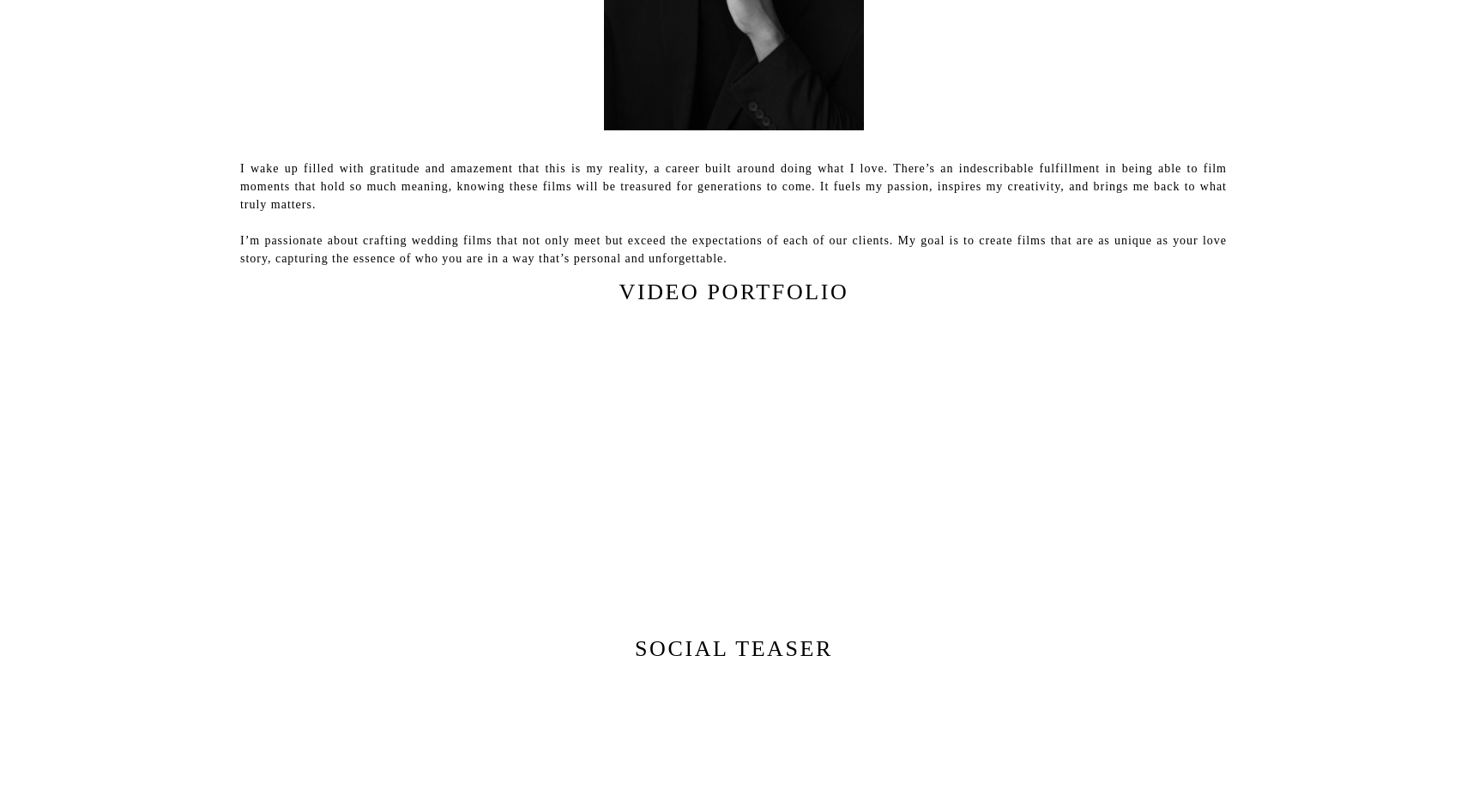
scroll to position [806, 0]
